Goal: Task Accomplishment & Management: Complete application form

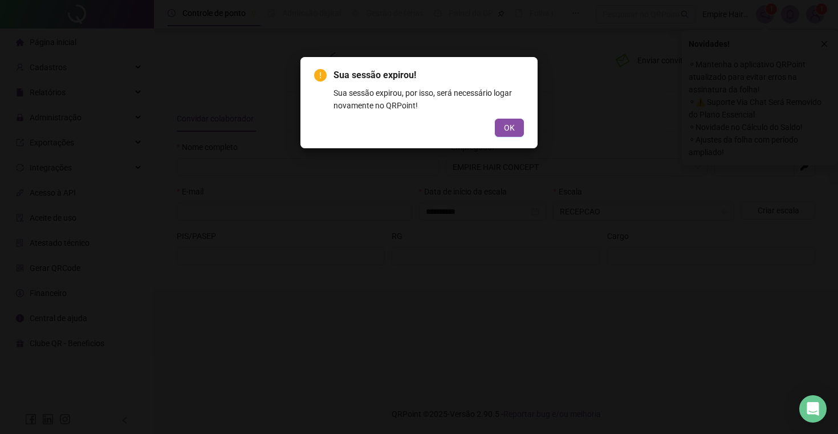
click at [511, 129] on span "OK" at bounding box center [509, 127] width 11 height 13
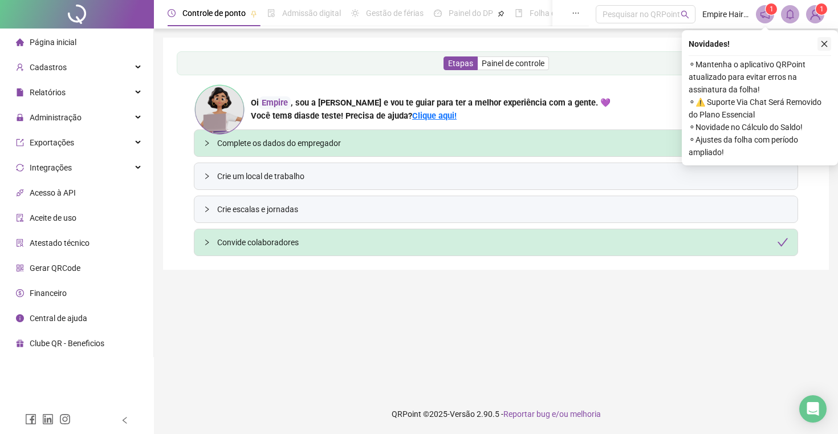
click at [829, 42] on button "button" at bounding box center [825, 44] width 14 height 14
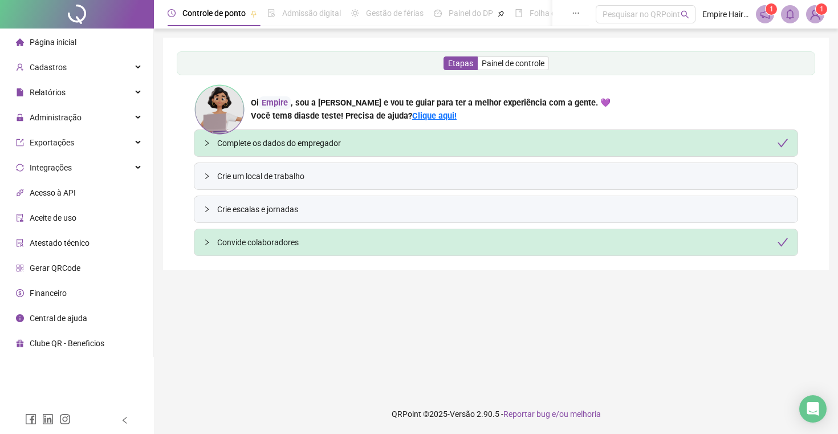
click at [180, 145] on div "Etapas Painel de controle Oi Empire , sou a [PERSON_NAME] e vou te guiar para t…" at bounding box center [496, 153] width 639 height 205
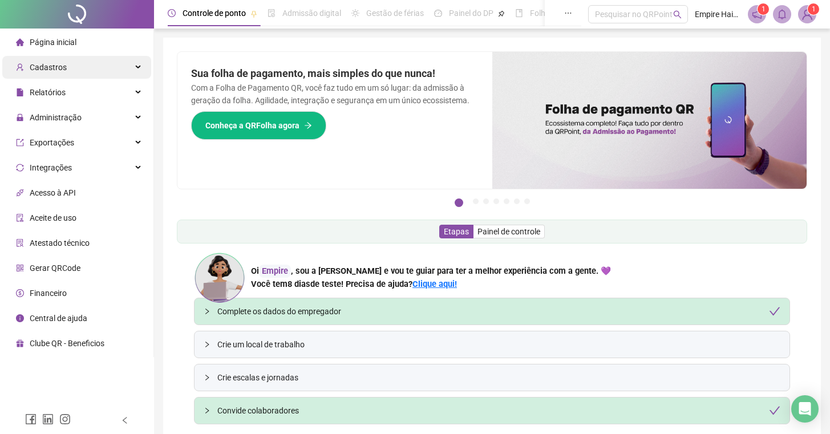
click at [76, 64] on div "Cadastros" at bounding box center [76, 67] width 149 height 23
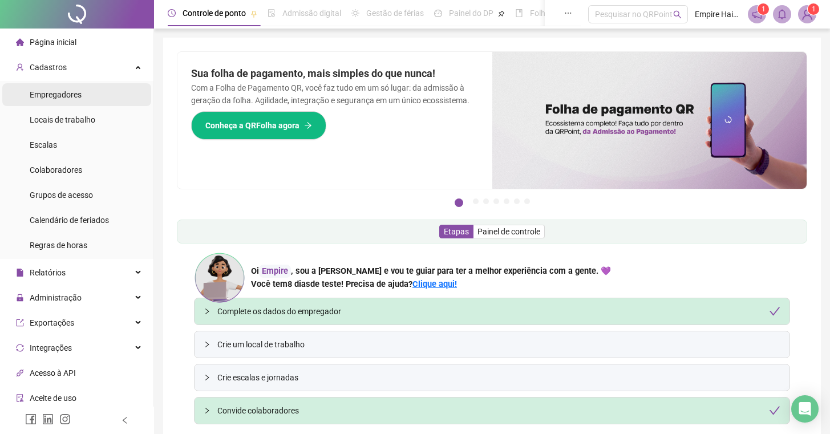
click at [60, 97] on span "Empregadores" at bounding box center [56, 94] width 52 height 9
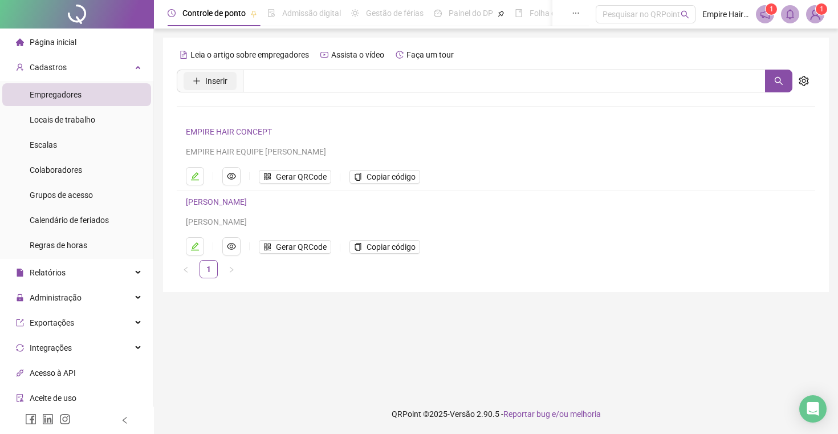
click at [218, 80] on span "Inserir" at bounding box center [216, 81] width 22 height 13
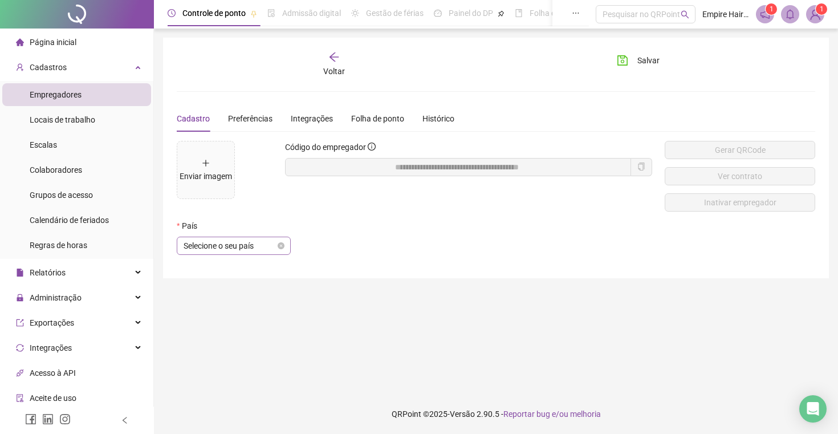
click at [257, 245] on span "Selecione o seu país" at bounding box center [234, 245] width 100 height 17
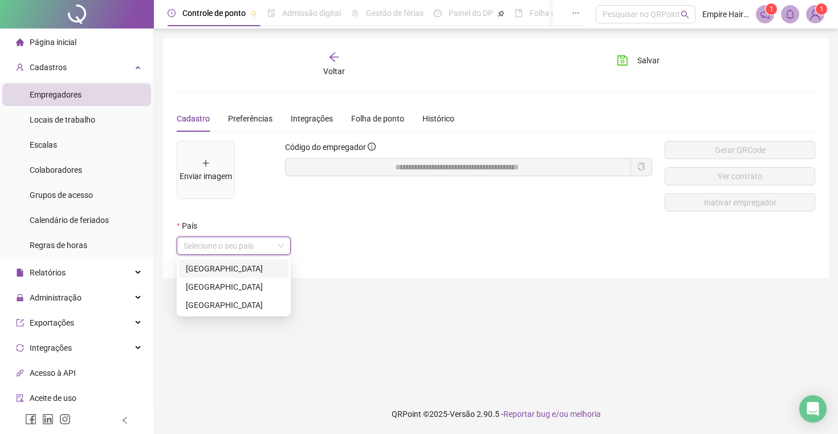
click at [201, 270] on div "[GEOGRAPHIC_DATA]" at bounding box center [234, 268] width 96 height 13
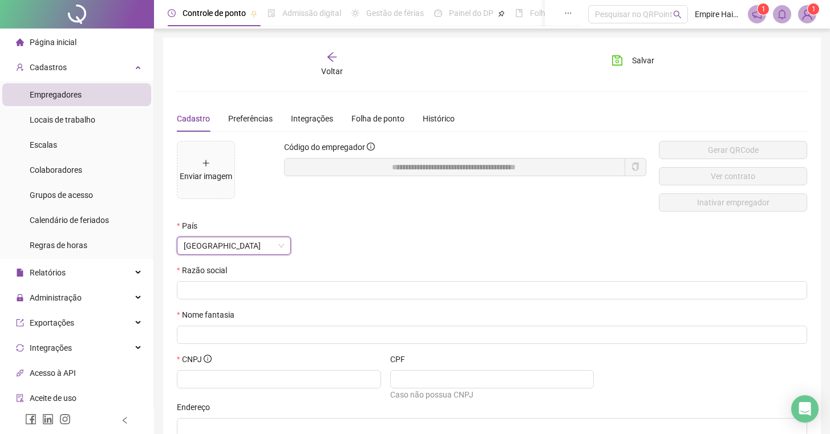
click at [347, 217] on div "Código do empregador" at bounding box center [465, 180] width 375 height 79
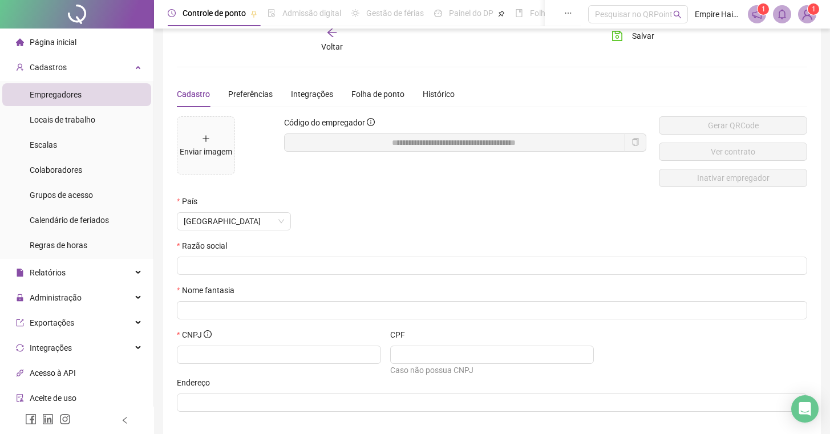
scroll to position [74, 0]
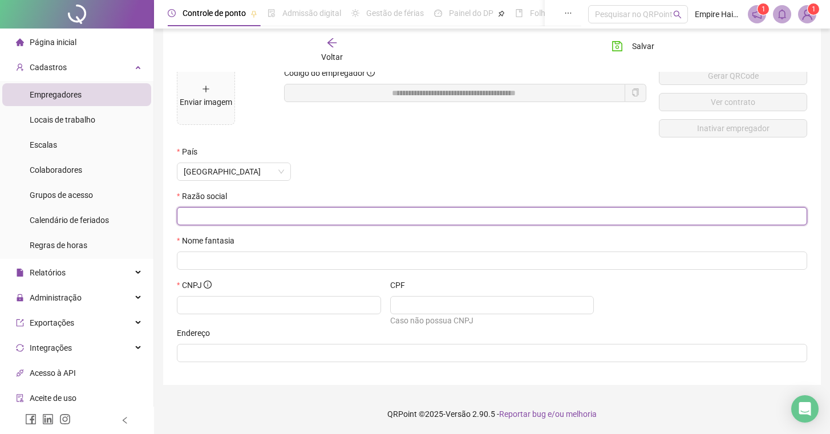
click at [263, 210] on input "text" at bounding box center [491, 216] width 614 height 13
type input "**********"
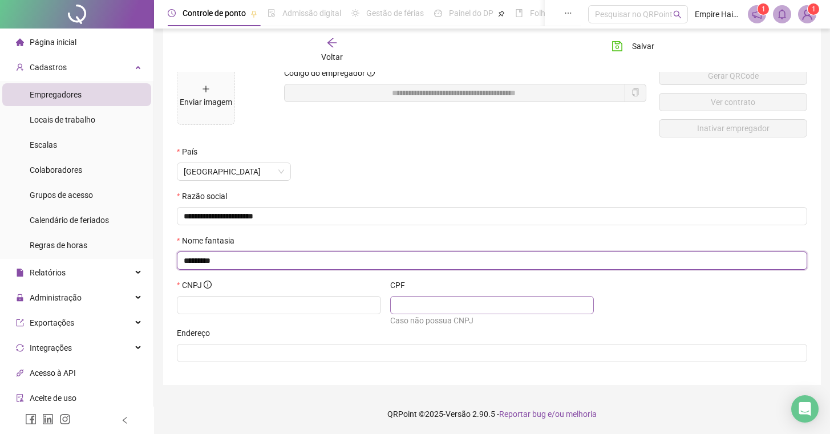
type input "********"
click at [453, 305] on input "text" at bounding box center [491, 305] width 188 height 13
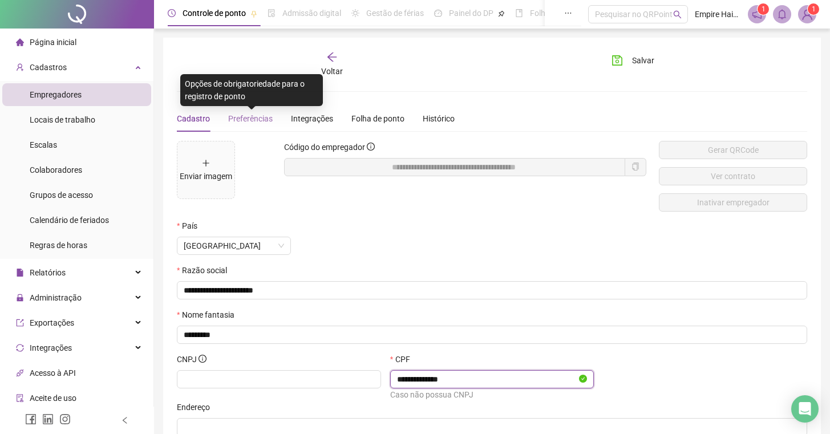
type input "**********"
click at [258, 120] on span "Preferências" at bounding box center [250, 118] width 44 height 9
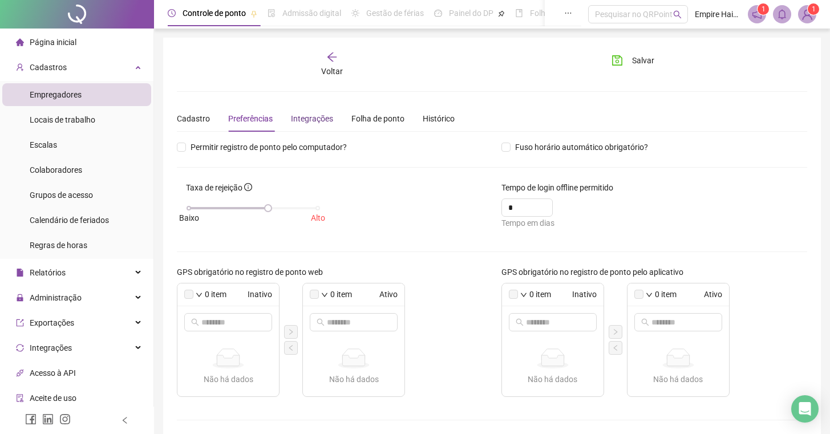
click at [316, 117] on div "Integrações" at bounding box center [312, 118] width 42 height 13
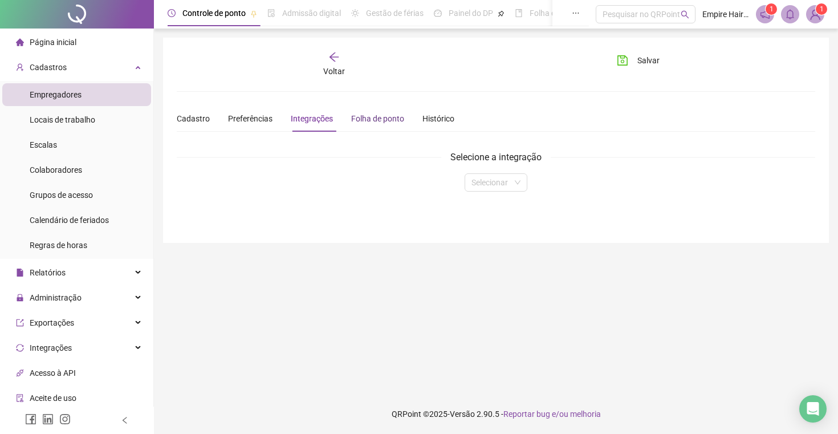
click at [376, 119] on div "Folha de ponto" at bounding box center [377, 118] width 53 height 13
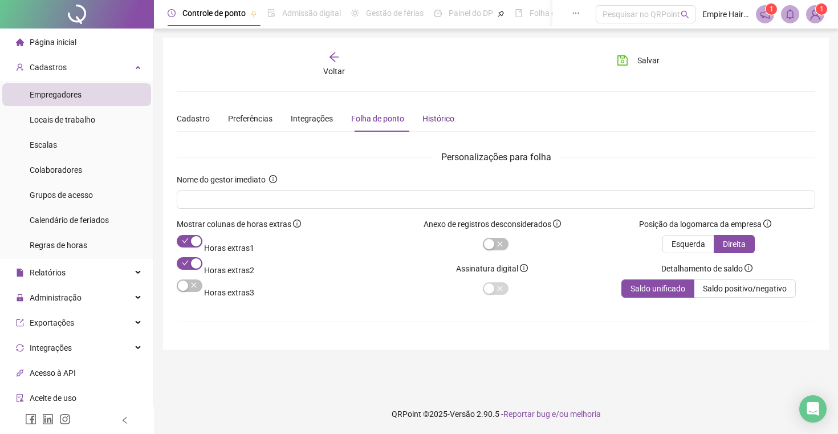
click at [442, 114] on div "Histórico" at bounding box center [439, 118] width 32 height 13
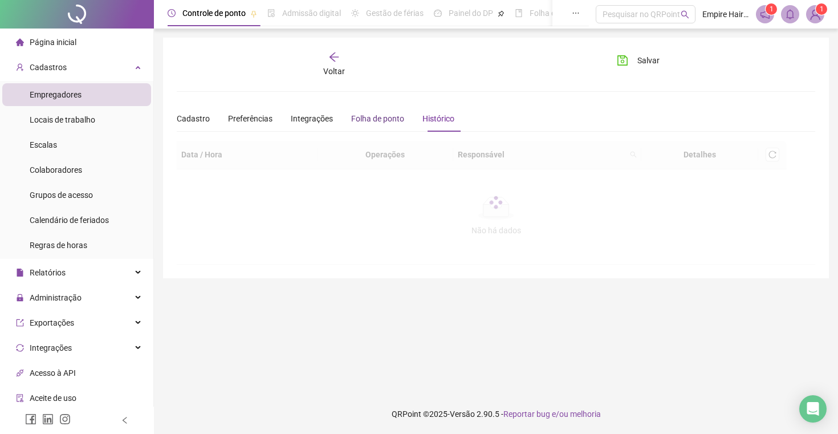
click at [392, 118] on div "Folha de ponto" at bounding box center [377, 118] width 53 height 13
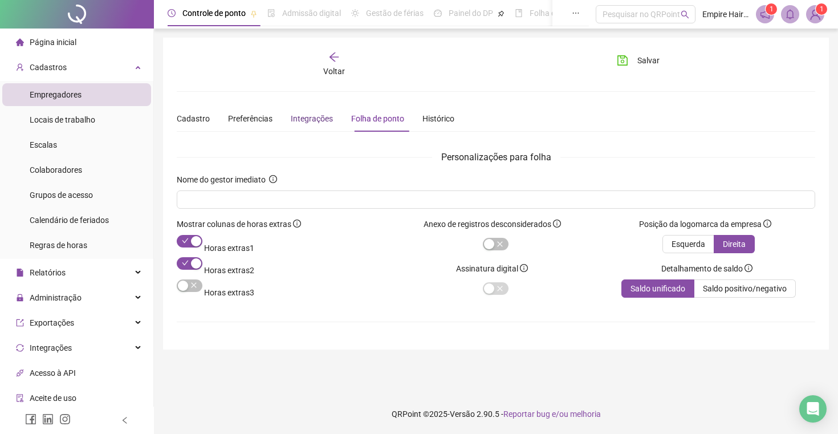
click at [331, 120] on div "Integrações" at bounding box center [312, 118] width 42 height 13
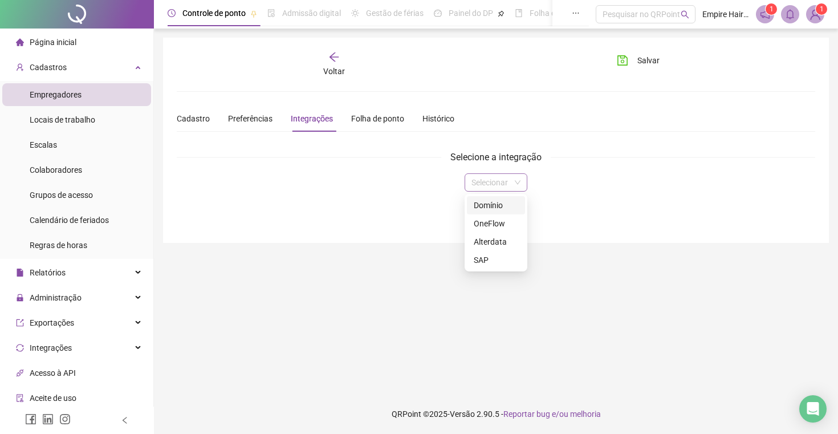
click at [512, 182] on span at bounding box center [496, 182] width 49 height 17
drag, startPoint x: 511, startPoint y: 182, endPoint x: 504, endPoint y: 182, distance: 7.4
click at [511, 182] on span at bounding box center [496, 182] width 49 height 17
click at [265, 124] on div "Preferências" at bounding box center [250, 118] width 44 height 13
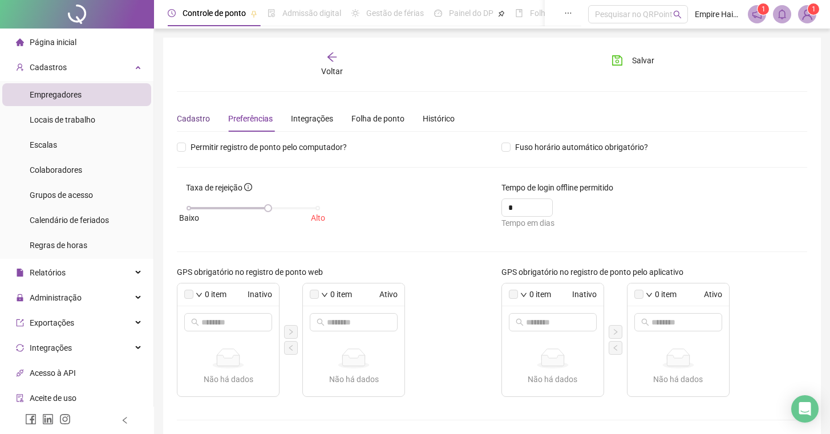
click at [204, 115] on div "Cadastro" at bounding box center [193, 118] width 33 height 13
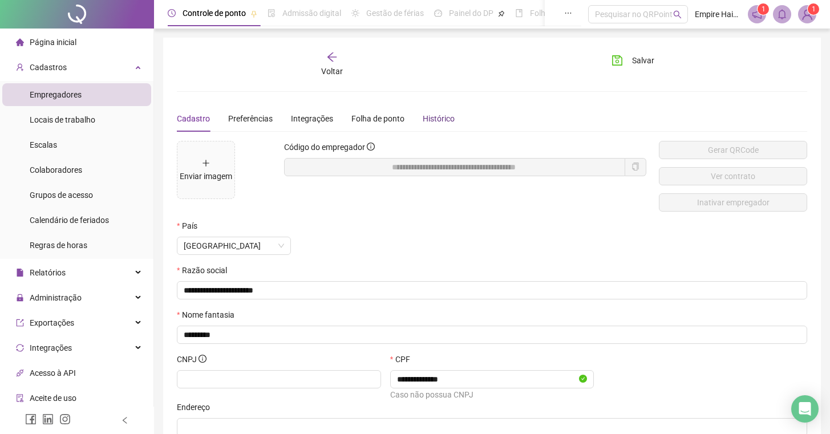
click at [450, 120] on div "Histórico" at bounding box center [439, 118] width 32 height 13
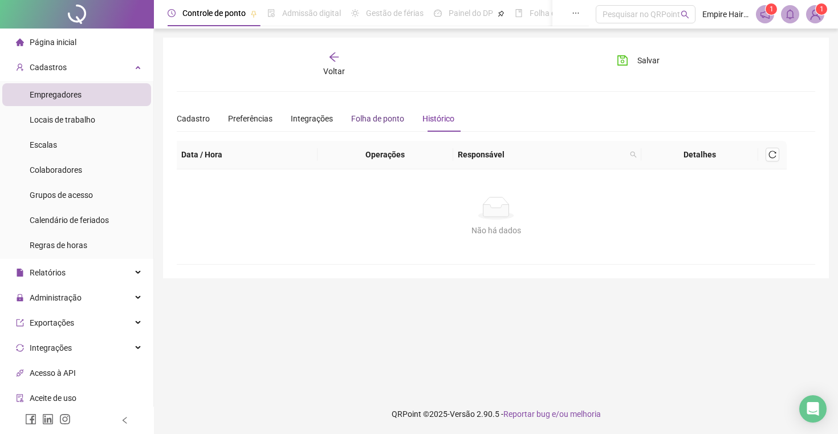
click at [371, 121] on div "Folha de ponto" at bounding box center [377, 118] width 53 height 13
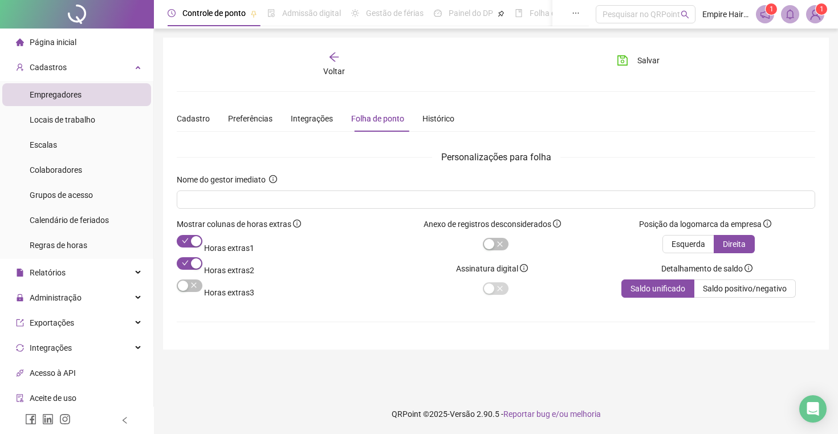
click at [614, 107] on div "Cadastro Preferências Integrações Folha de ponto Histórico" at bounding box center [496, 118] width 639 height 26
click at [639, 63] on span "Salvar" at bounding box center [649, 60] width 22 height 13
click at [588, 258] on div "Anexo de registros desconsiderados Assinatura digital" at bounding box center [495, 262] width 213 height 89
click at [570, 323] on div "**********" at bounding box center [496, 238] width 639 height 195
click at [63, 96] on span "Empregadores" at bounding box center [56, 94] width 52 height 9
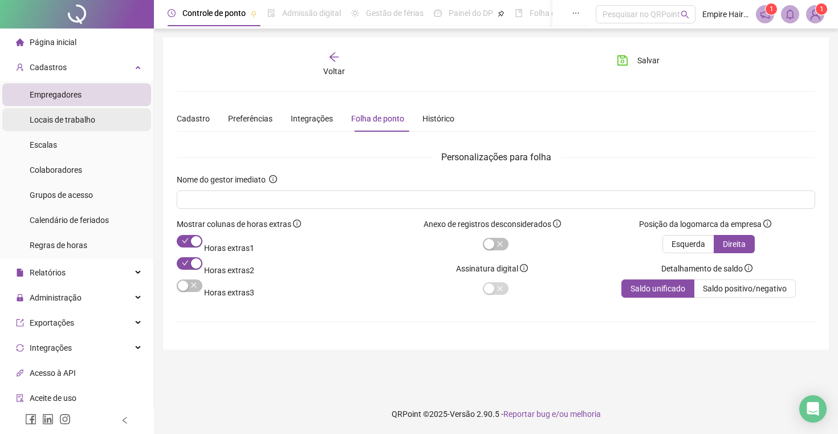
click at [53, 124] on span "Locais de trabalho" at bounding box center [63, 119] width 66 height 9
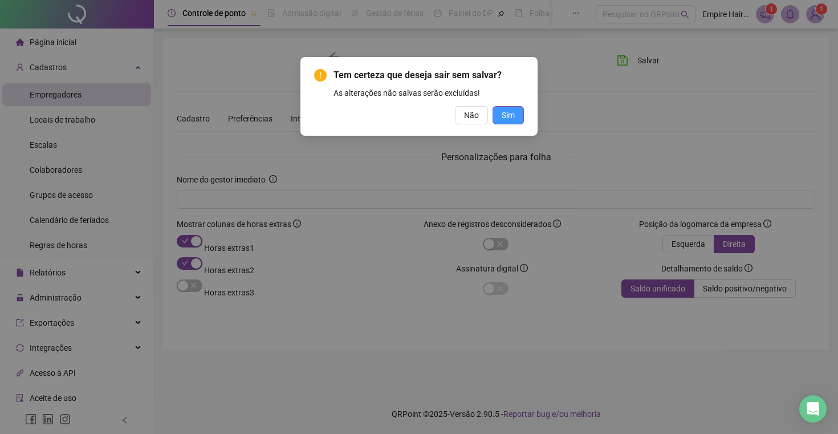
click at [506, 112] on span "Sim" at bounding box center [508, 115] width 13 height 13
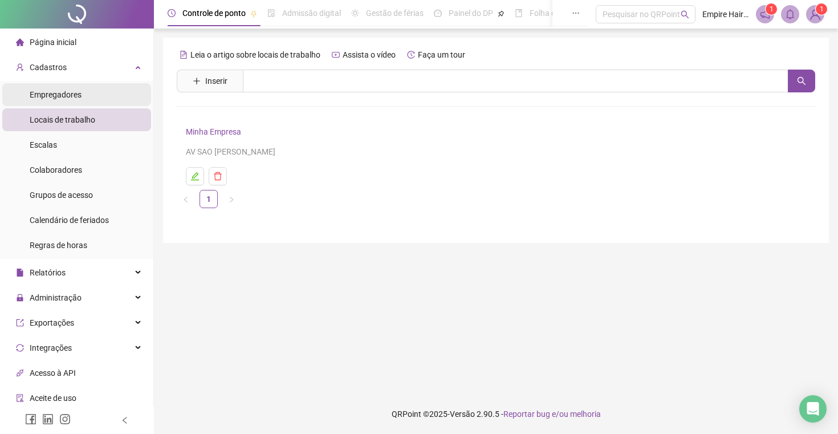
click at [96, 94] on li "Empregadores" at bounding box center [76, 94] width 149 height 23
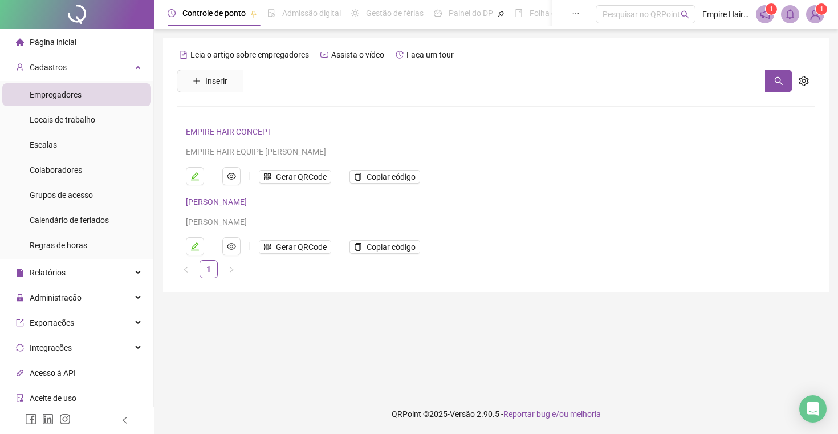
click at [512, 245] on ul "Gerar QRCode Copiar código" at bounding box center [477, 246] width 582 height 18
click at [329, 13] on span "Admissão digital" at bounding box center [311, 13] width 59 height 9
click at [385, 16] on span "Gestão de férias" at bounding box center [395, 13] width 58 height 9
